Goal: Information Seeking & Learning: Learn about a topic

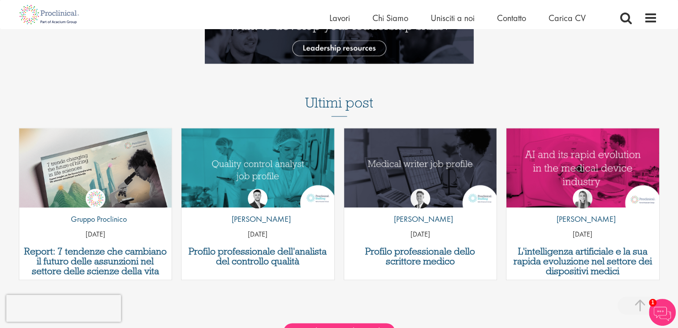
scroll to position [1031, 0]
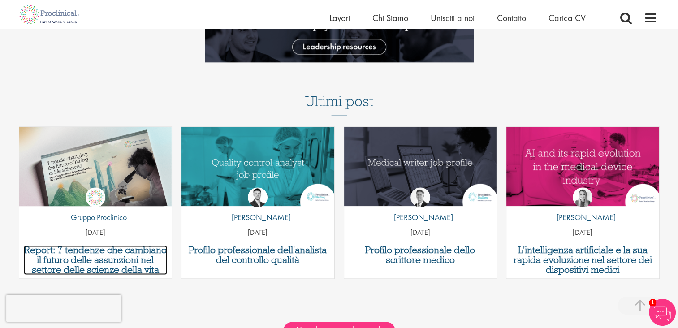
click at [121, 259] on h3 "Report: 7 tendenze che cambiano il futuro delle assunzioni nel settore delle sc…" at bounding box center [96, 260] width 144 height 30
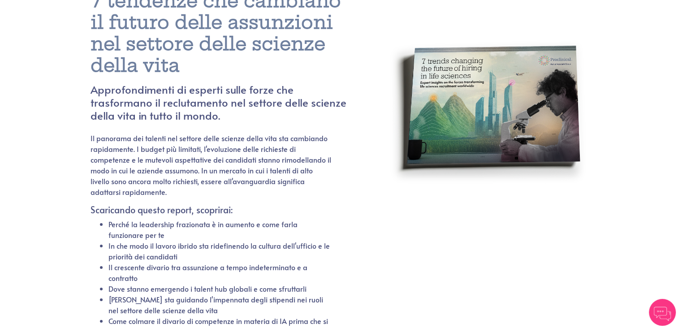
scroll to position [45, 0]
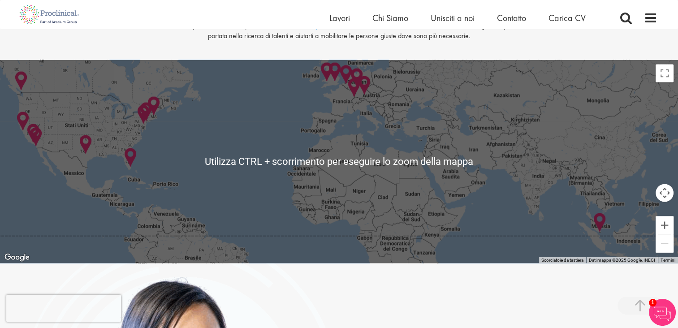
scroll to position [1837, 0]
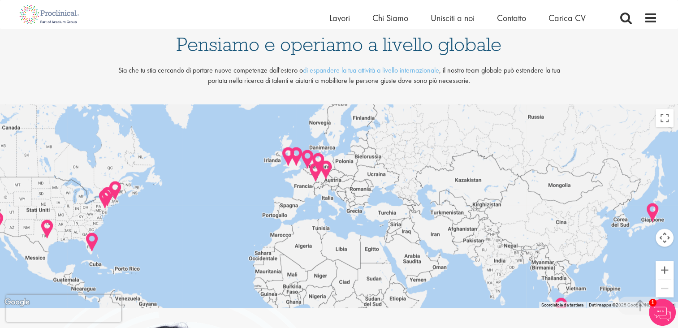
drag, startPoint x: 395, startPoint y: 204, endPoint x: 358, endPoint y: 243, distance: 53.9
click at [358, 243] on div at bounding box center [339, 206] width 678 height 203
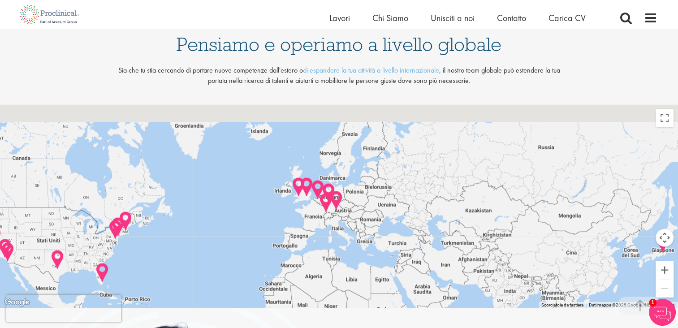
drag, startPoint x: 355, startPoint y: 219, endPoint x: 361, endPoint y: 233, distance: 15.2
click at [361, 233] on div at bounding box center [339, 206] width 678 height 203
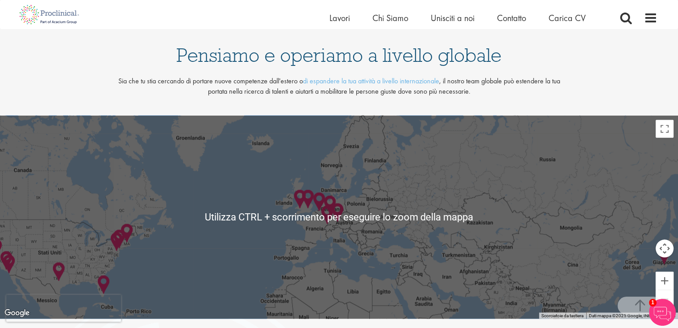
scroll to position [1882, 0]
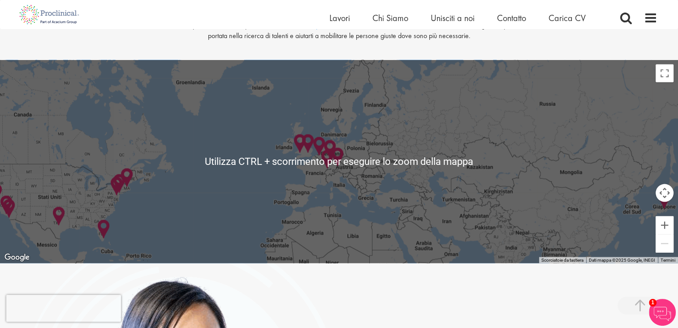
click at [374, 206] on div at bounding box center [339, 161] width 678 height 203
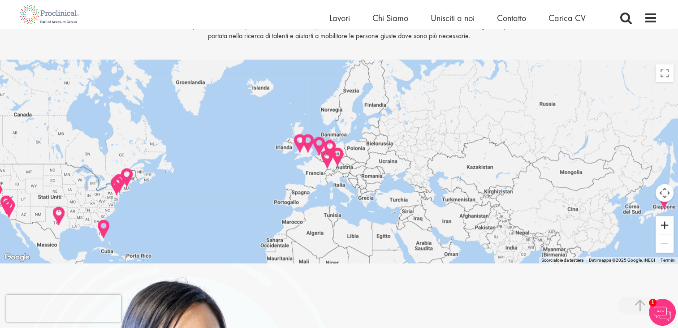
click at [668, 227] on button "Zoom avanti" at bounding box center [665, 225] width 18 height 18
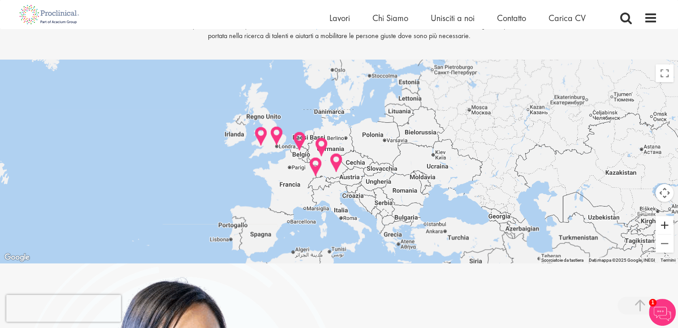
click at [668, 227] on button "Zoom avanti" at bounding box center [665, 225] width 18 height 18
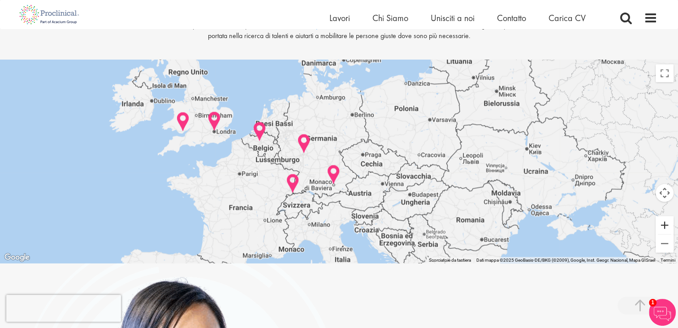
click at [668, 227] on button "Zoom avanti" at bounding box center [665, 225] width 18 height 18
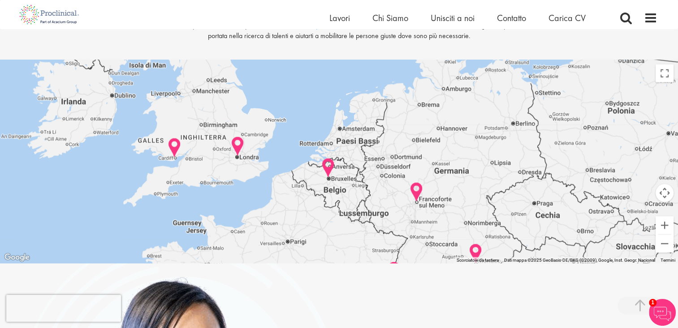
drag, startPoint x: 412, startPoint y: 200, endPoint x: 561, endPoint y: 256, distance: 159.0
click at [561, 256] on div at bounding box center [339, 161] width 678 height 203
click at [667, 247] on button "Zoom indietro" at bounding box center [665, 244] width 18 height 18
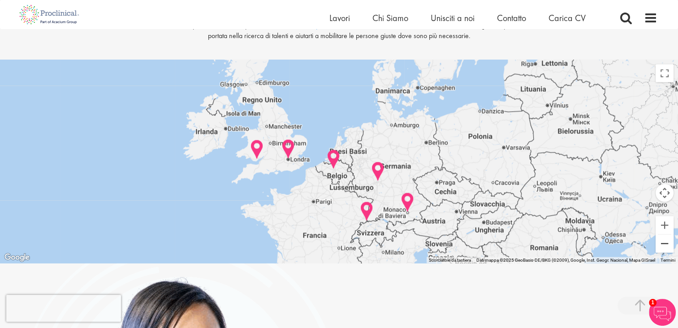
click at [667, 247] on button "Zoom indietro" at bounding box center [665, 244] width 18 height 18
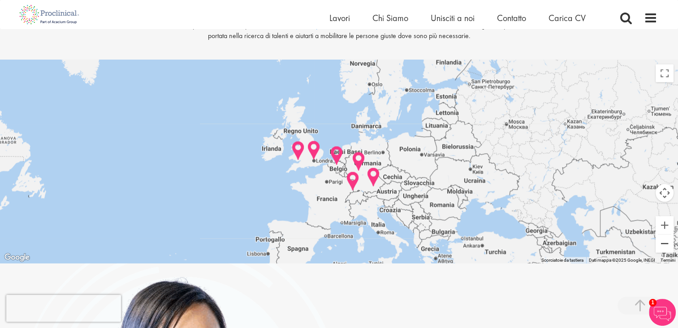
click at [667, 247] on button "Zoom indietro" at bounding box center [665, 244] width 18 height 18
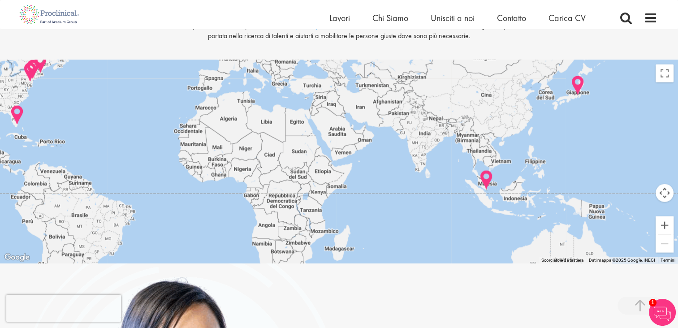
drag, startPoint x: 569, startPoint y: 205, endPoint x: 469, endPoint y: 99, distance: 146.1
click at [469, 99] on div at bounding box center [339, 161] width 678 height 203
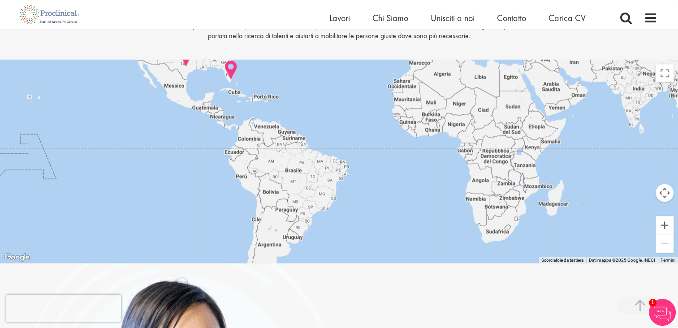
drag, startPoint x: 447, startPoint y: 223, endPoint x: 671, endPoint y: 192, distance: 226.7
click at [671, 192] on div "Utilizza CTRL + scorrimento per eseguire lo zoom della mappa Scorciatoie da tas…" at bounding box center [339, 161] width 678 height 203
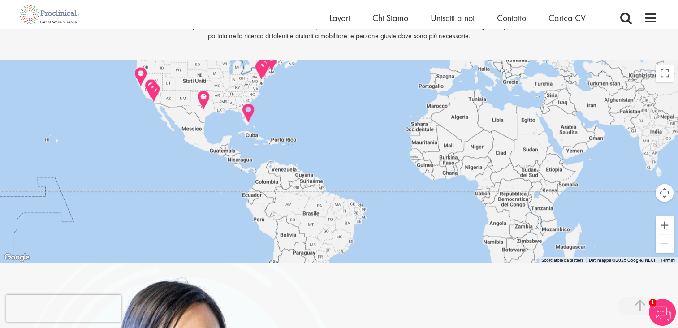
drag, startPoint x: 425, startPoint y: 109, endPoint x: 470, endPoint y: 194, distance: 96.4
click at [470, 194] on div at bounding box center [339, 161] width 678 height 203
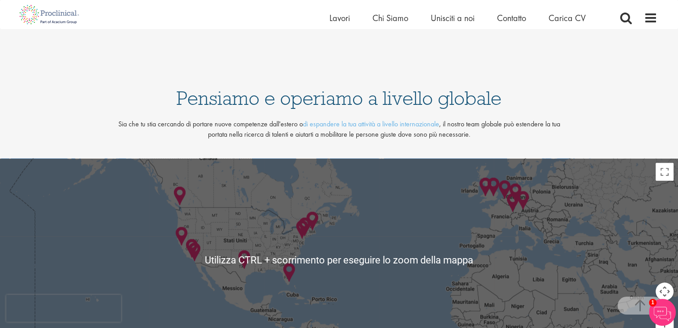
scroll to position [1837, 0]
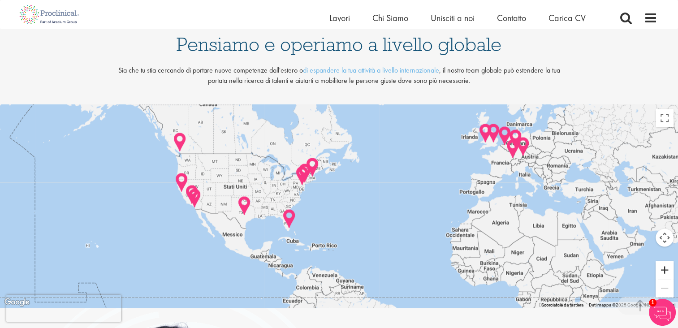
click at [666, 271] on button "Zoom avanti" at bounding box center [665, 270] width 18 height 18
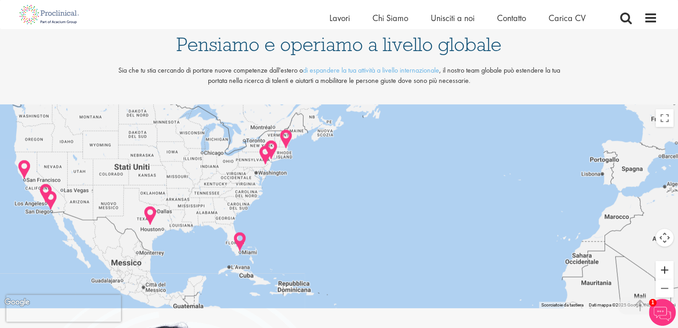
click at [666, 271] on button "Zoom avanti" at bounding box center [665, 270] width 18 height 18
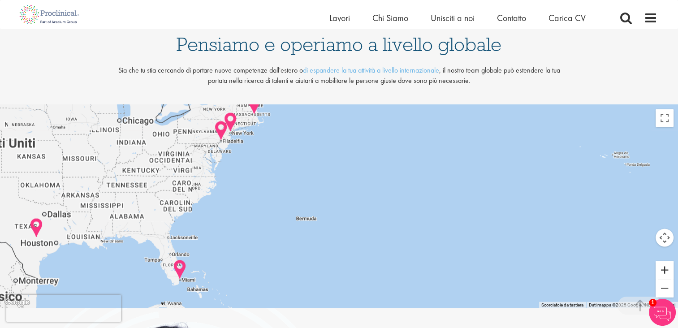
click at [666, 271] on button "Zoom avanti" at bounding box center [665, 270] width 18 height 18
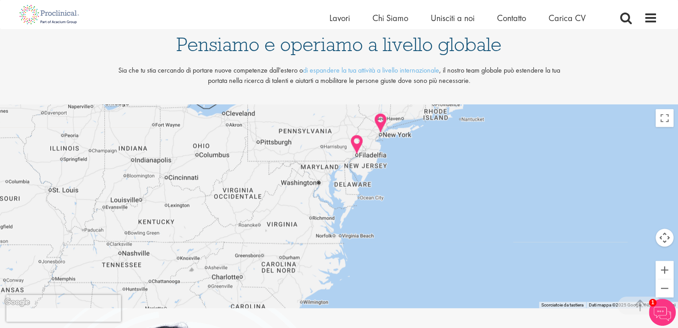
drag, startPoint x: 233, startPoint y: 167, endPoint x: 548, endPoint y: 280, distance: 334.6
click at [548, 280] on div at bounding box center [339, 206] width 678 height 203
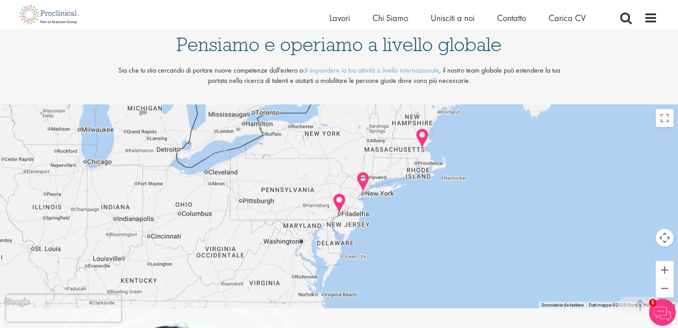
drag, startPoint x: 436, startPoint y: 186, endPoint x: 418, endPoint y: 247, distance: 63.5
click at [418, 247] on div at bounding box center [339, 206] width 678 height 203
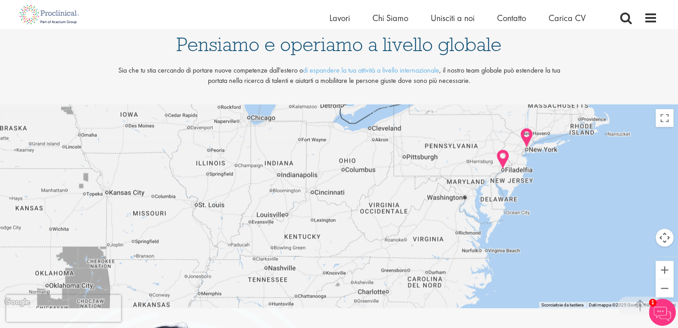
drag, startPoint x: 419, startPoint y: 203, endPoint x: 591, endPoint y: 160, distance: 177.5
click at [596, 160] on div at bounding box center [339, 206] width 678 height 203
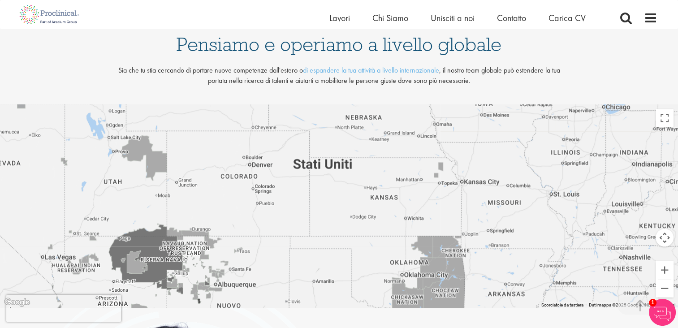
drag, startPoint x: 229, startPoint y: 170, endPoint x: 538, endPoint y: 168, distance: 308.3
click at [538, 168] on div at bounding box center [339, 206] width 678 height 203
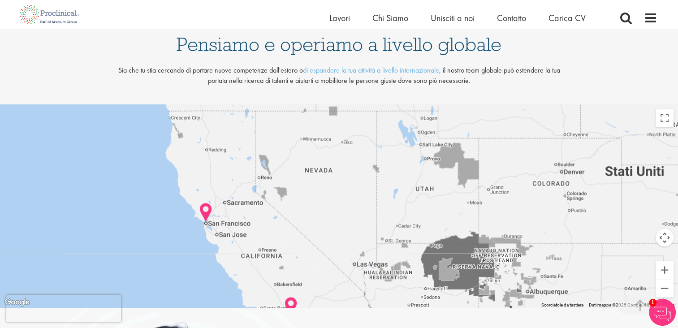
drag, startPoint x: 232, startPoint y: 175, endPoint x: 550, endPoint y: 182, distance: 318.7
click at [550, 182] on div at bounding box center [339, 206] width 678 height 203
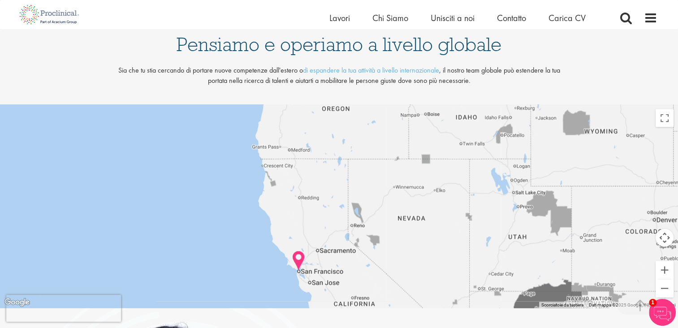
drag, startPoint x: 321, startPoint y: 216, endPoint x: 412, endPoint y: 291, distance: 118.1
click at [414, 294] on div at bounding box center [339, 206] width 678 height 203
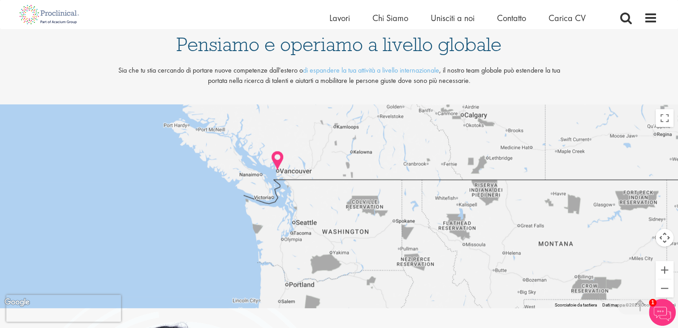
drag, startPoint x: 359, startPoint y: 146, endPoint x: 352, endPoint y: 334, distance: 187.9
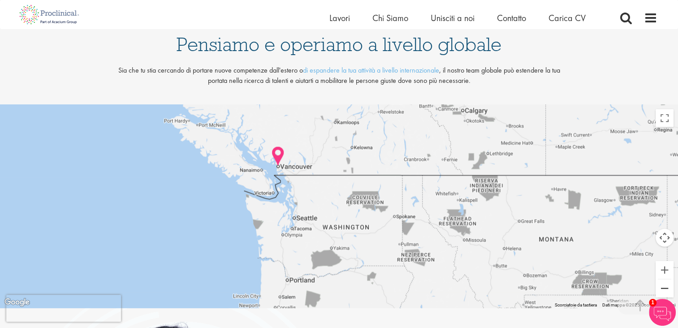
click at [665, 285] on button "Zoom indietro" at bounding box center [665, 289] width 18 height 18
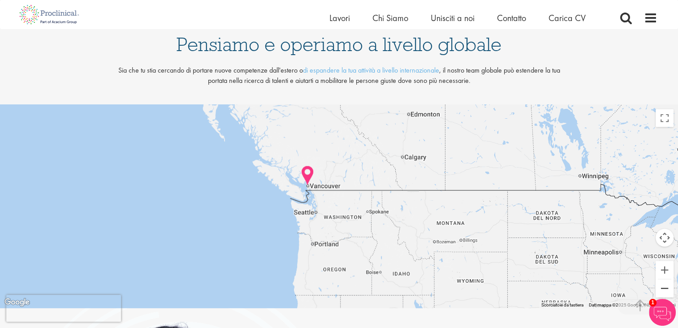
click at [664, 285] on button "Zoom indietro" at bounding box center [665, 289] width 18 height 18
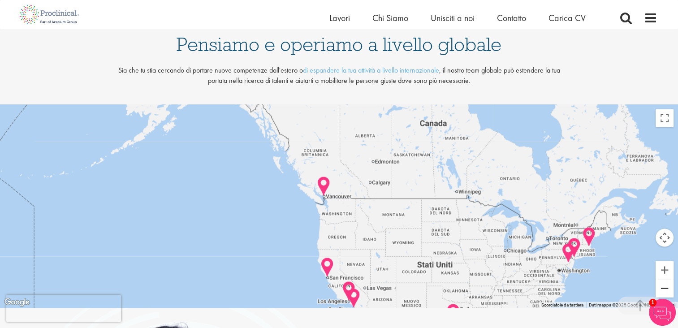
click at [664, 285] on button "Zoom indietro" at bounding box center [665, 289] width 18 height 18
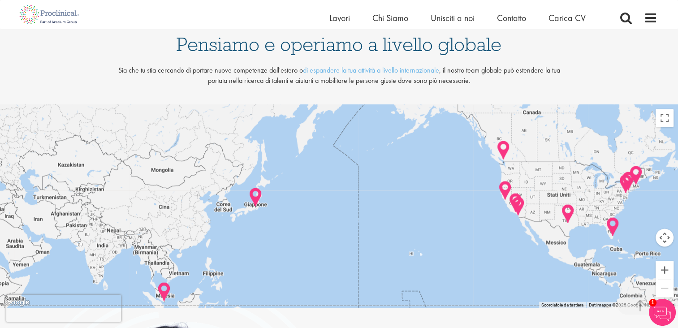
drag, startPoint x: 187, startPoint y: 247, endPoint x: 361, endPoint y: 206, distance: 178.8
click at [361, 206] on div at bounding box center [339, 206] width 678 height 203
click at [664, 272] on button "Zoom avanti" at bounding box center [665, 270] width 18 height 18
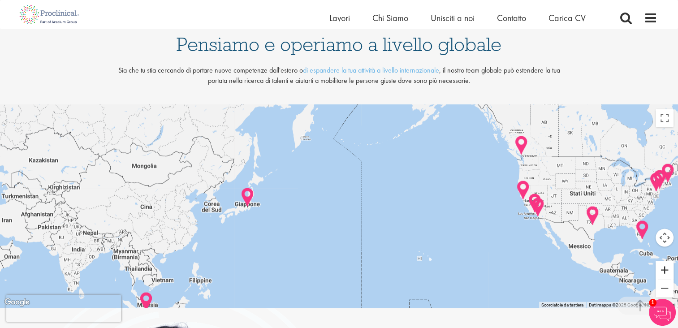
click at [664, 272] on button "Zoom avanti" at bounding box center [665, 270] width 18 height 18
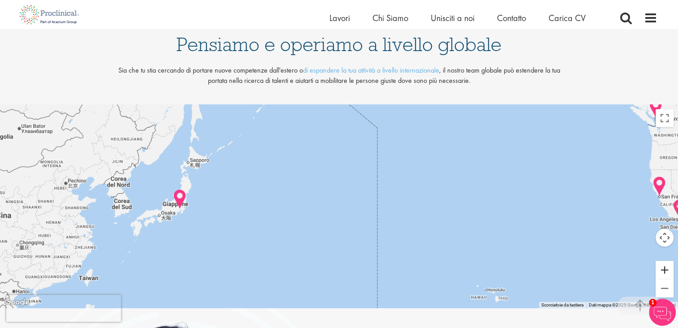
click at [664, 272] on button "Zoom avanti" at bounding box center [665, 270] width 18 height 18
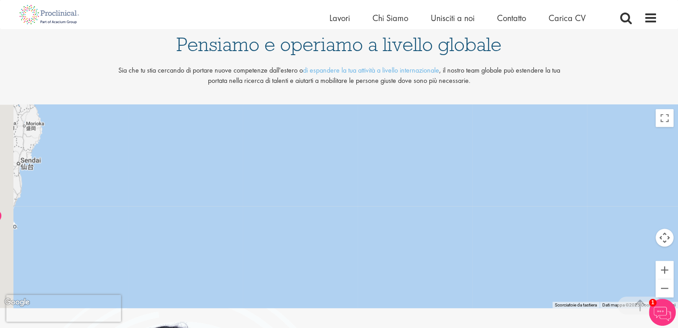
drag, startPoint x: 276, startPoint y: 225, endPoint x: 627, endPoint y: 239, distance: 351.1
click at [627, 239] on div at bounding box center [339, 206] width 678 height 203
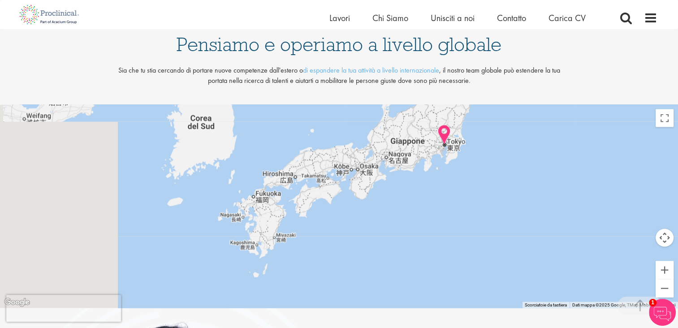
drag, startPoint x: 320, startPoint y: 233, endPoint x: 551, endPoint y: 137, distance: 250.3
click at [551, 137] on div at bounding box center [339, 206] width 678 height 203
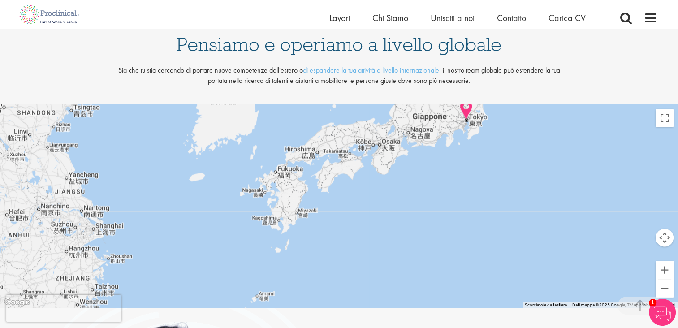
drag, startPoint x: 367, startPoint y: 262, endPoint x: 532, endPoint y: 79, distance: 246.2
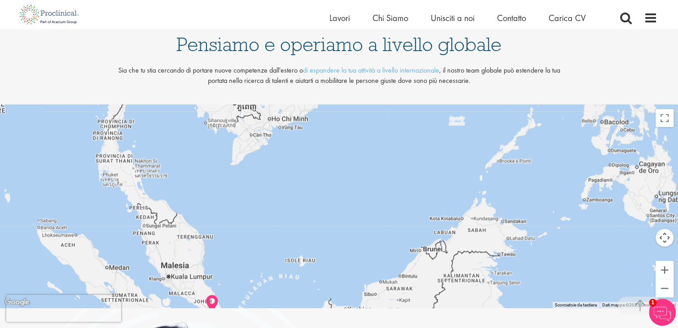
drag, startPoint x: 290, startPoint y: 170, endPoint x: 471, endPoint y: 19, distance: 235.4
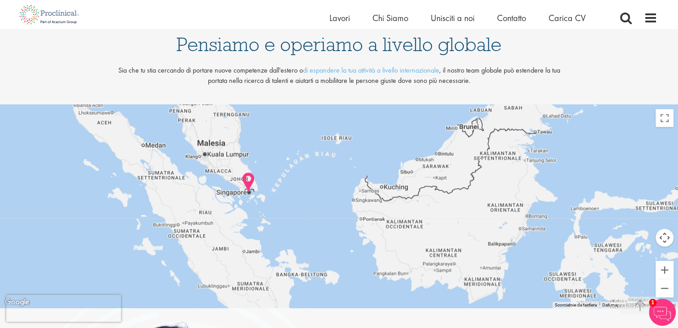
drag, startPoint x: 330, startPoint y: 160, endPoint x: 371, endPoint y: 113, distance: 62.2
click at [371, 113] on div at bounding box center [339, 206] width 678 height 203
